Goal: Task Accomplishment & Management: Manage account settings

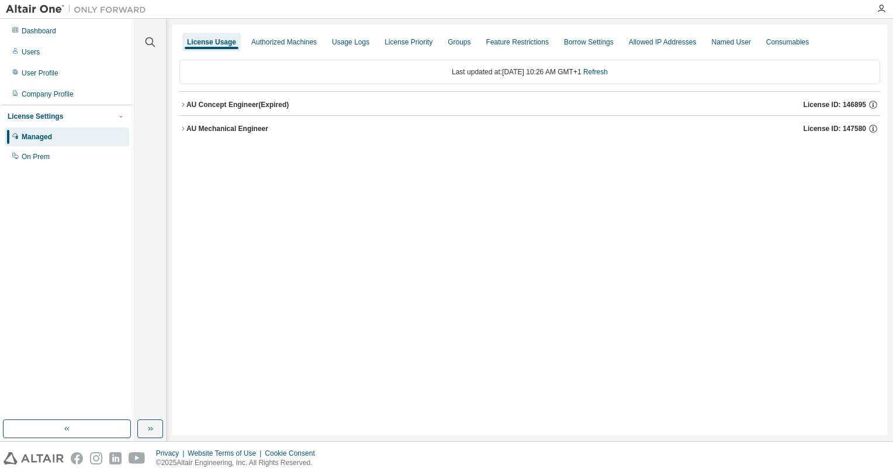
click at [249, 124] on div "AU Mechanical Engineer" at bounding box center [227, 128] width 82 height 9
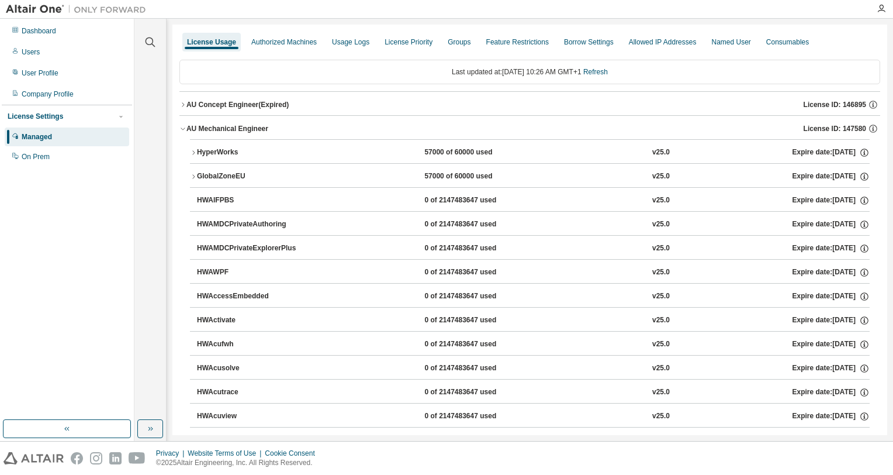
click at [212, 151] on div "HyperWorks" at bounding box center [249, 152] width 105 height 11
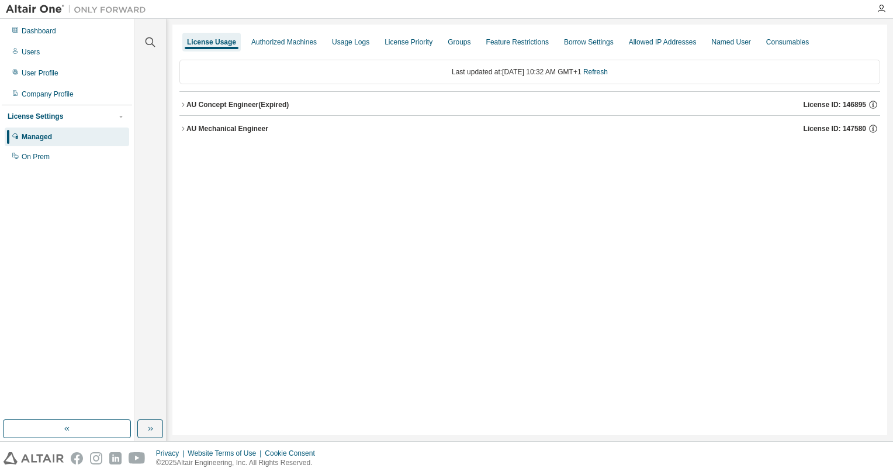
click at [239, 106] on div "AU Concept Engineer (Expired)" at bounding box center [237, 104] width 102 height 9
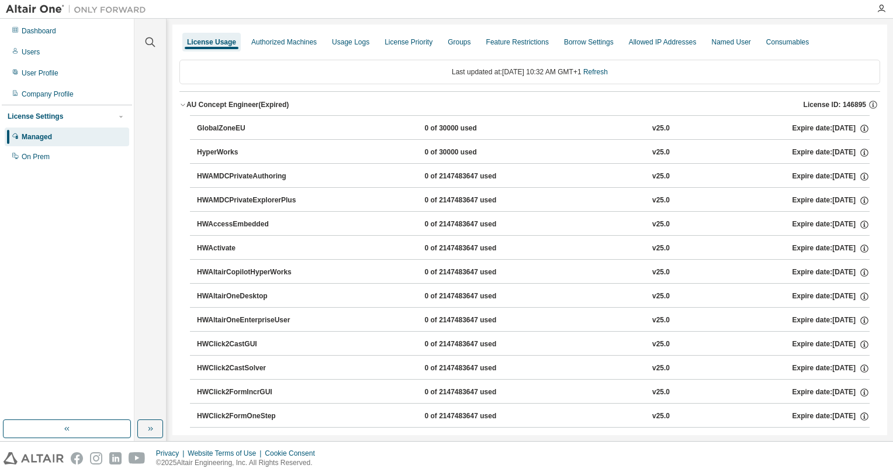
click at [221, 106] on div "AU Concept Engineer (Expired)" at bounding box center [237, 104] width 102 height 9
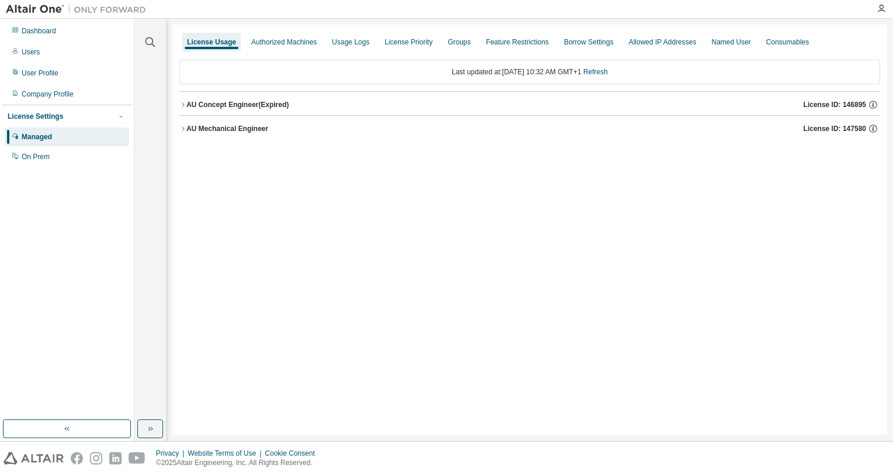
click at [220, 131] on div "AU Mechanical Engineer" at bounding box center [227, 128] width 82 height 9
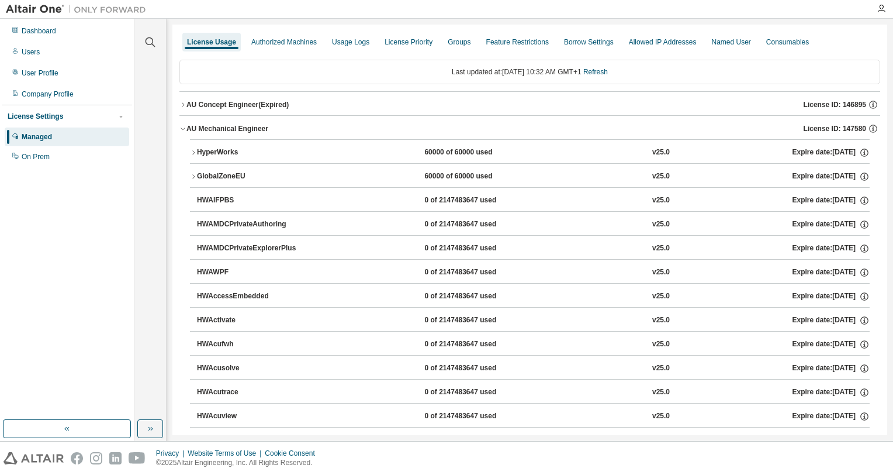
click at [223, 146] on button "HyperWorks 60000 of 60000 used v25.0 Expire date: 2026-07-28" at bounding box center [530, 153] width 680 height 26
